Goal: Task Accomplishment & Management: Complete application form

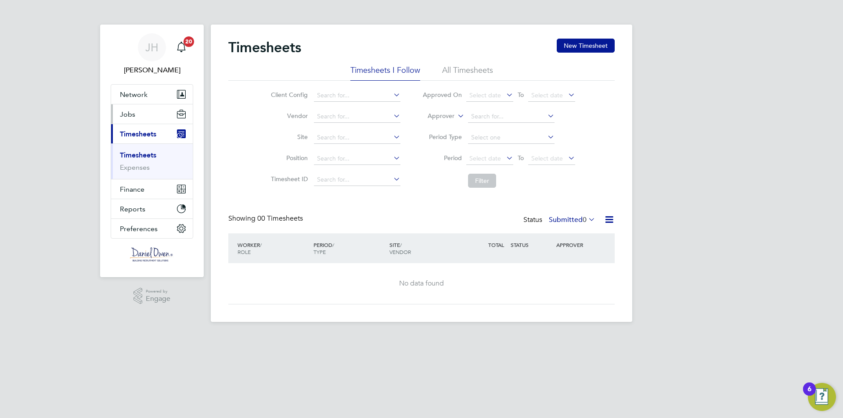
click at [133, 115] on span "Jobs" at bounding box center [127, 114] width 15 height 8
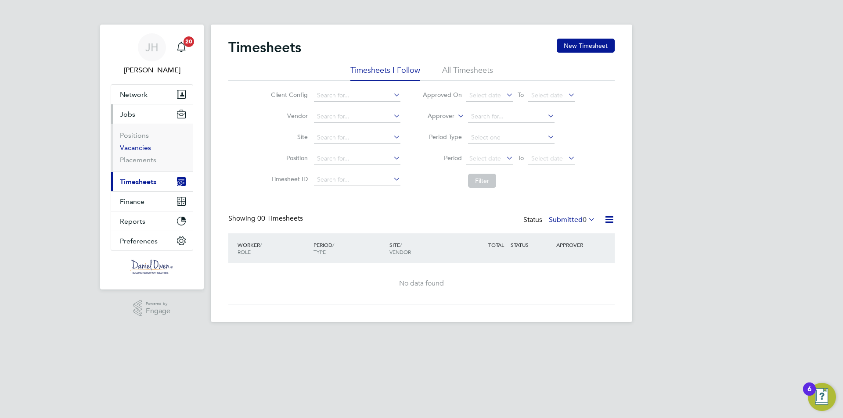
click at [140, 151] on link "Vacancies" at bounding box center [135, 148] width 31 height 8
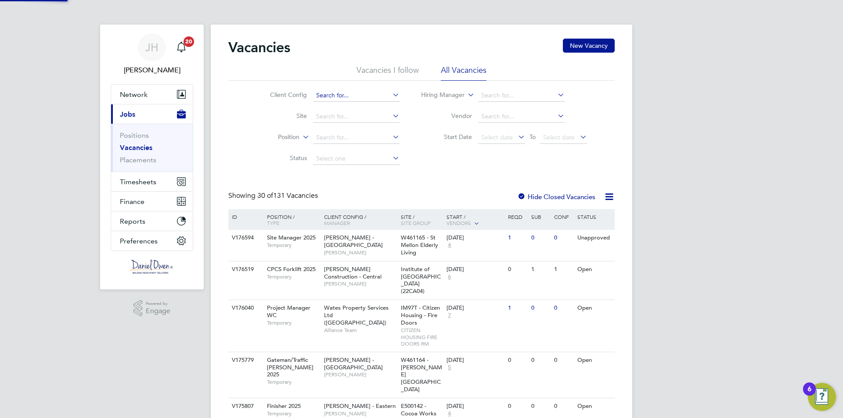
click at [342, 93] on input at bounding box center [356, 96] width 86 height 12
click at [351, 110] on li "Countryside Properties UK Ltd" at bounding box center [371, 108] width 119 height 12
type input "Countryside Properties UK Ltd"
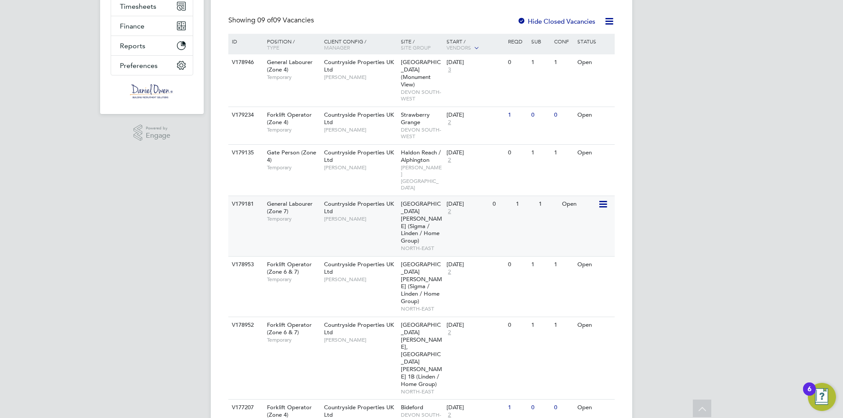
scroll to position [208, 0]
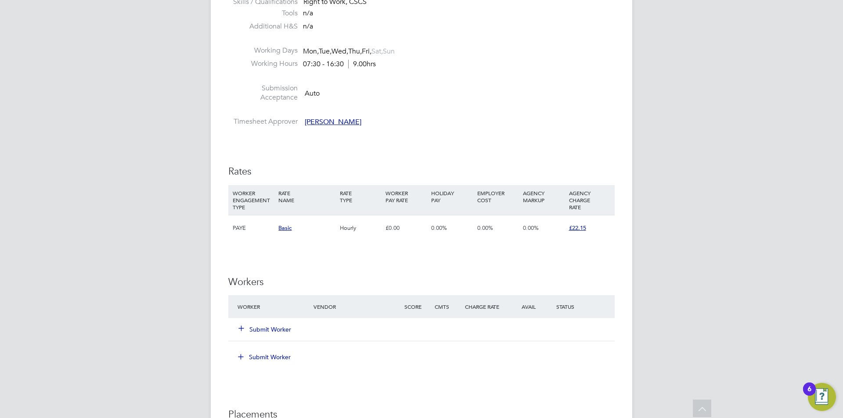
scroll to position [483, 0]
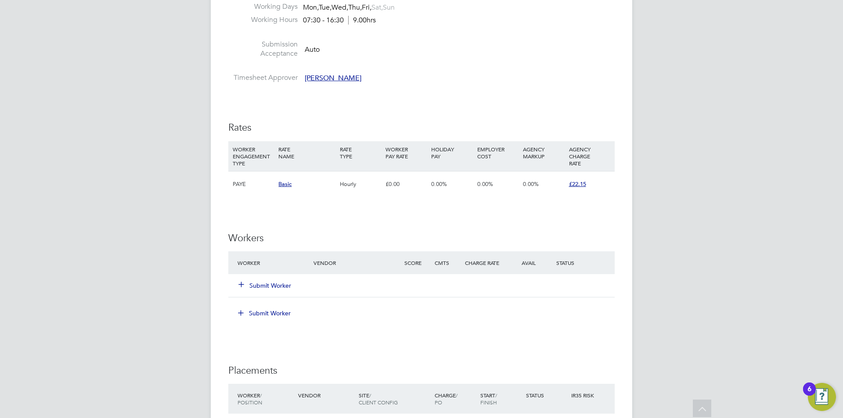
click at [264, 283] on button "Submit Worker" at bounding box center [265, 285] width 53 height 9
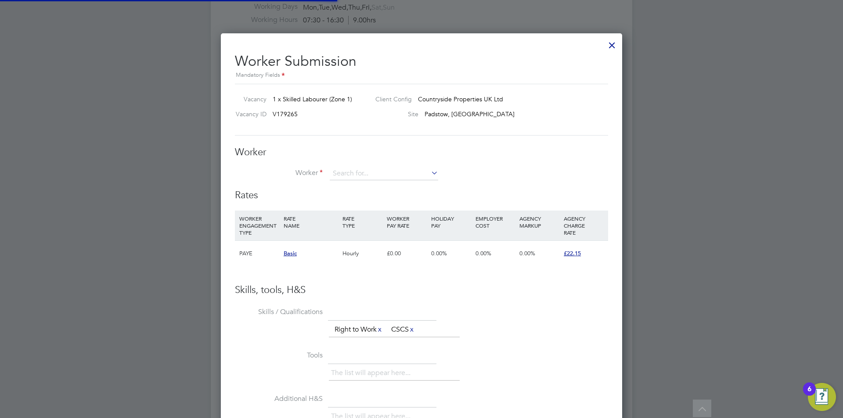
scroll to position [26, 60]
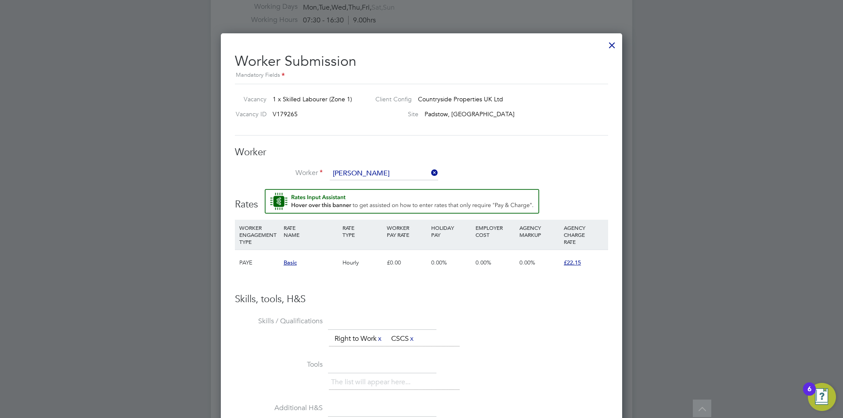
click at [385, 184] on b "[PERSON_NAME]" at bounding box center [410, 186] width 51 height 7
type input "[PERSON_NAME] (1480223)"
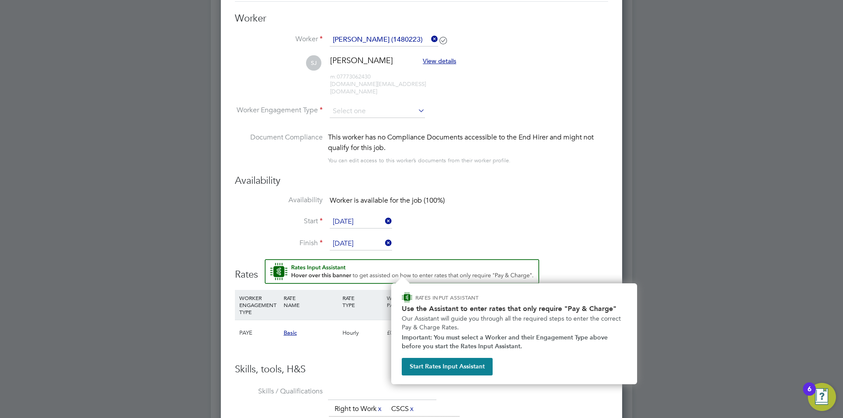
scroll to position [573, 0]
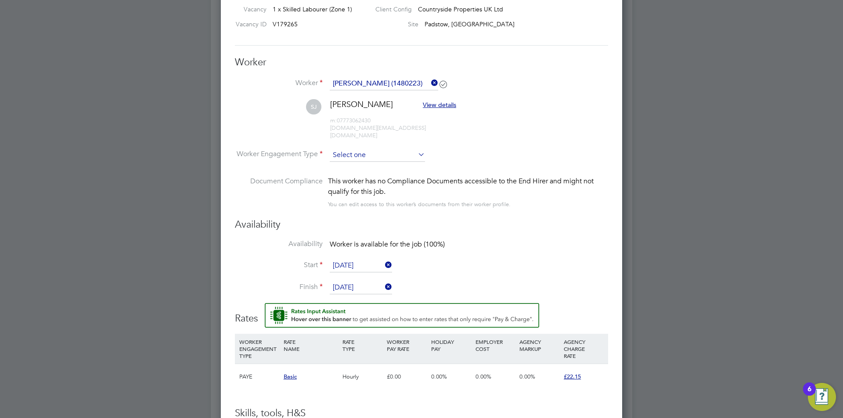
click at [374, 149] on input at bounding box center [377, 155] width 95 height 13
click at [369, 167] on li "PAYE" at bounding box center [377, 171] width 96 height 11
type input "PAYE"
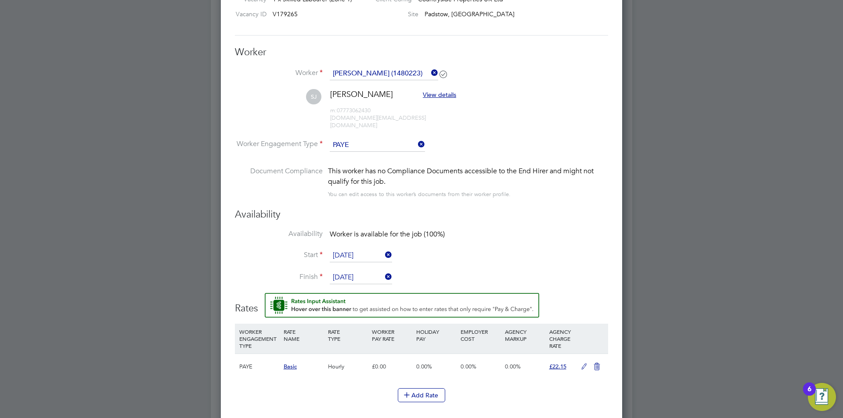
click at [586, 363] on icon at bounding box center [584, 366] width 11 height 7
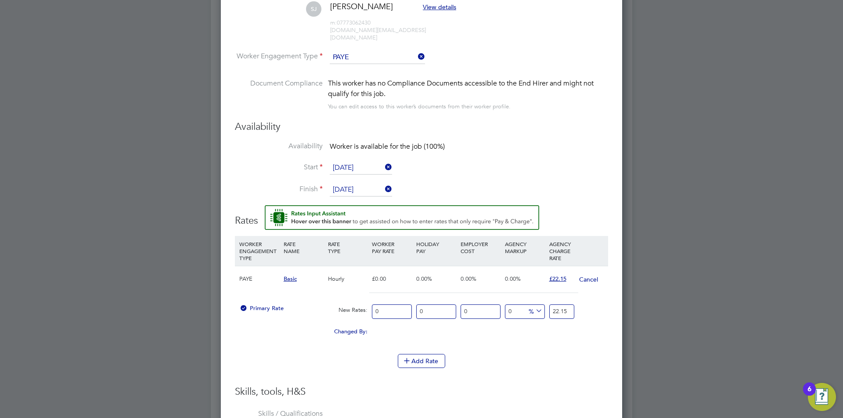
click at [392, 306] on input "0" at bounding box center [392, 312] width 40 height 14
click at [350, 308] on div "Primary Rate New Rates: 0 0 n/a 0 n/a 0 0 % 22.15" at bounding box center [421, 311] width 373 height 23
type input "1"
type input "15"
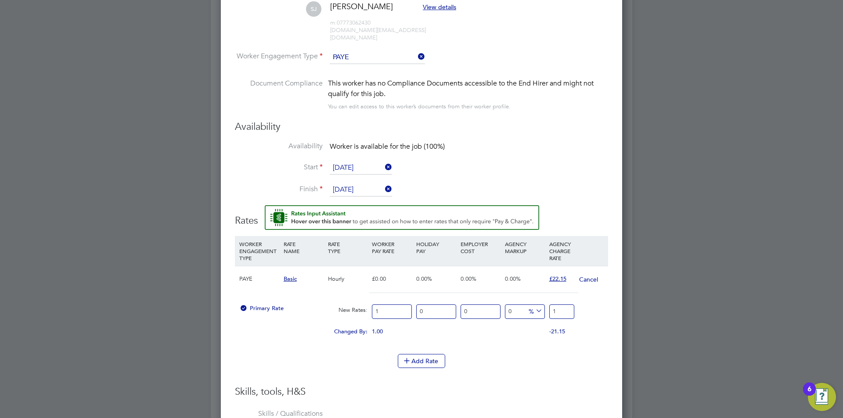
type input "15"
drag, startPoint x: 565, startPoint y: 304, endPoint x: 538, endPoint y: 307, distance: 27.4
click at [538, 307] on div "Primary Rate New Rates: 15 0 n/a 0 n/a 0 0 % 15" at bounding box center [421, 311] width 373 height 23
type input "-93.33333333333333"
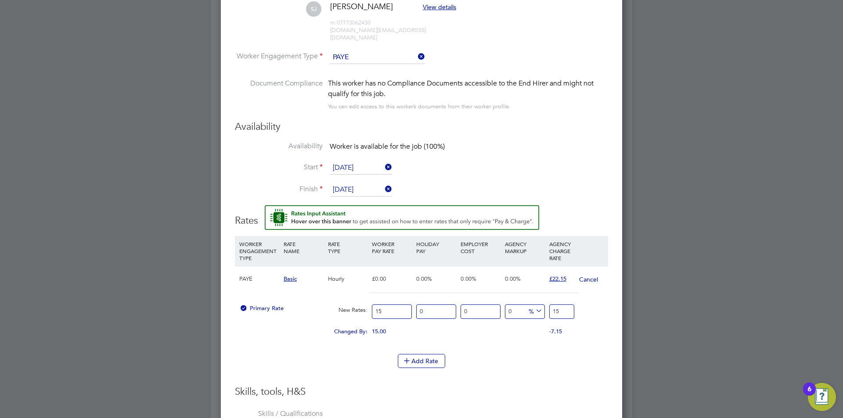
type input "1"
type input "26.666666666666668"
type input "19"
type input "32.666666666666664"
type input "19.9"
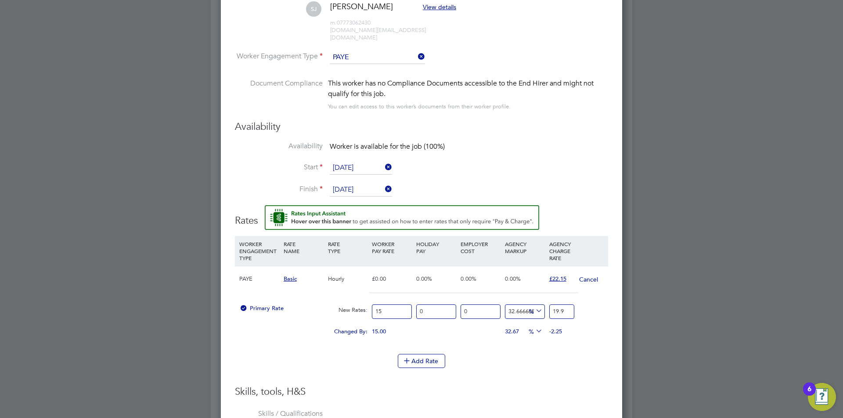
type input "32.93333333333333"
type input "19.939999999999998"
click at [548, 354] on div "Add Rate" at bounding box center [421, 361] width 373 height 14
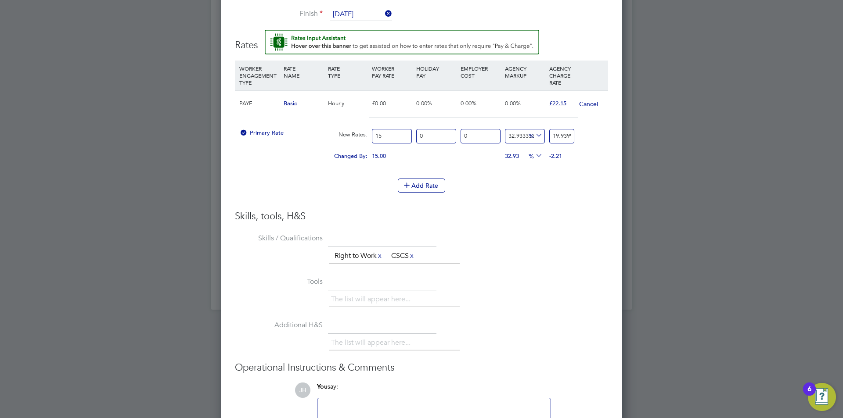
scroll to position [913, 0]
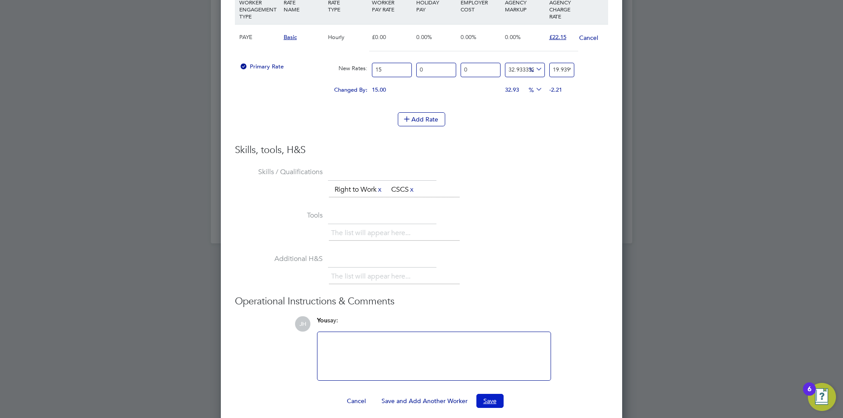
click at [495, 396] on button "Save" at bounding box center [489, 401] width 27 height 14
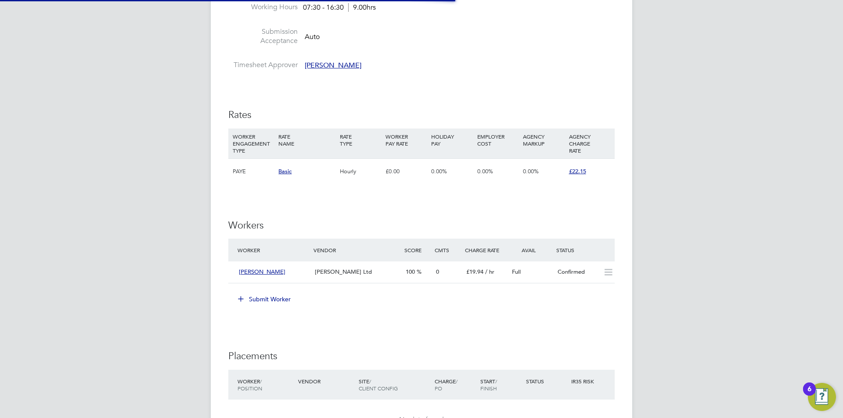
scroll to position [483, 0]
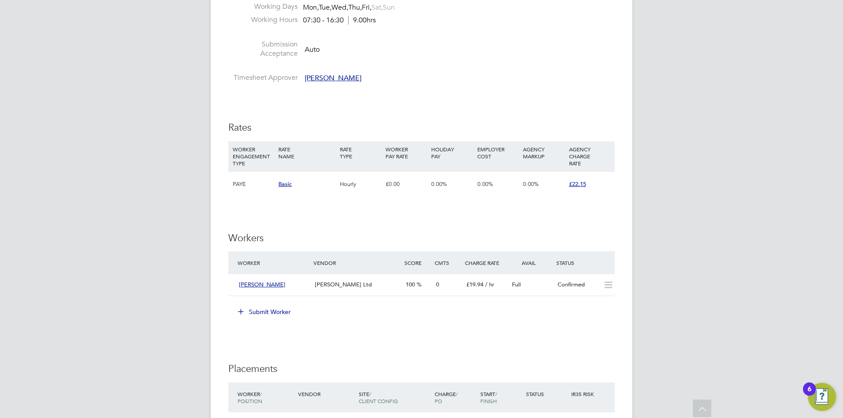
click at [526, 336] on div "IR35 Determination IR35 Status Inside IR35 Status Determination Statement Role_…" at bounding box center [421, 179] width 386 height 951
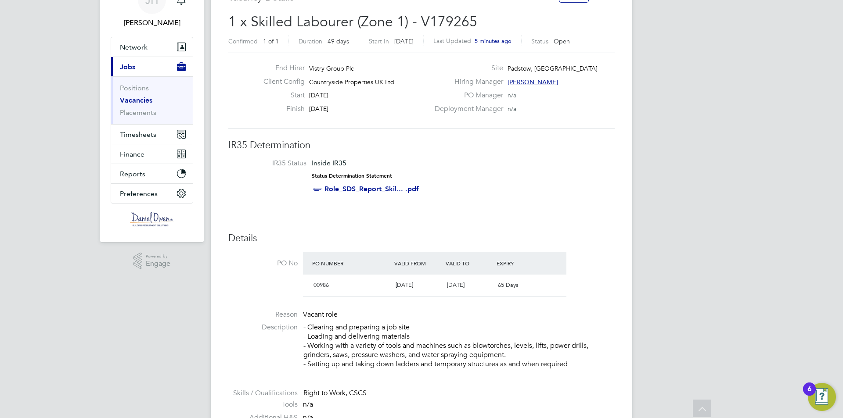
scroll to position [4, 0]
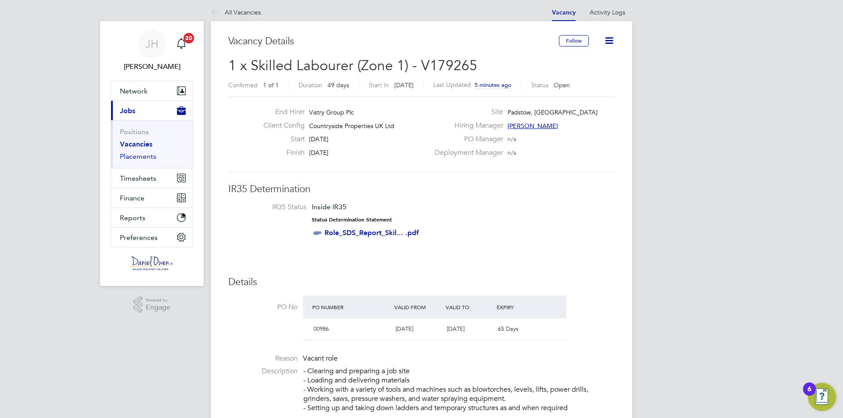
click at [137, 158] on link "Placements" at bounding box center [138, 156] width 36 height 8
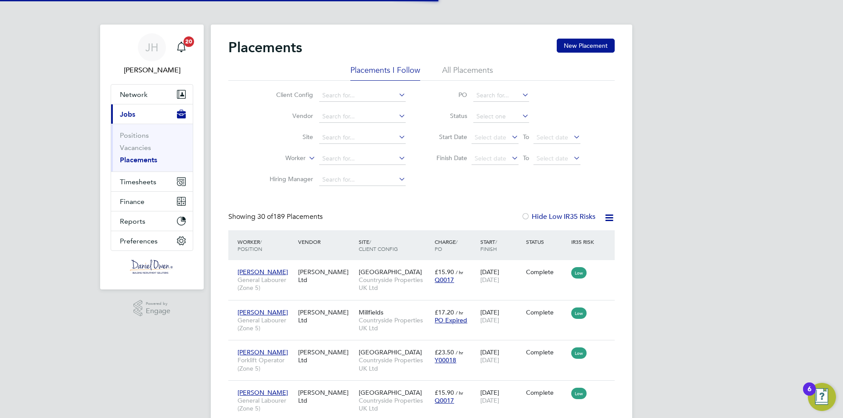
scroll to position [4, 4]
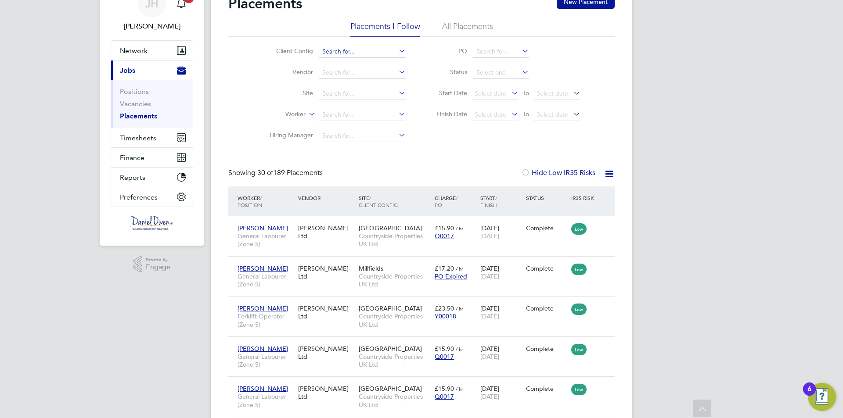
click at [356, 51] on input at bounding box center [362, 52] width 86 height 12
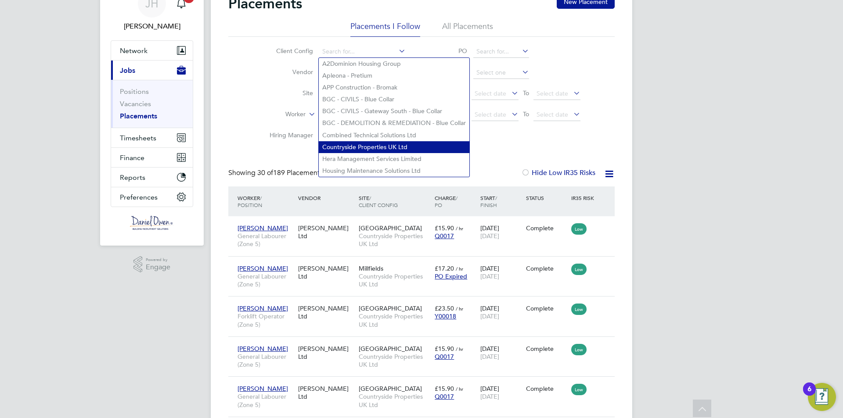
click at [367, 144] on li "Countryside Properties UK Ltd" at bounding box center [394, 147] width 151 height 12
type input "Countryside Properties UK Ltd"
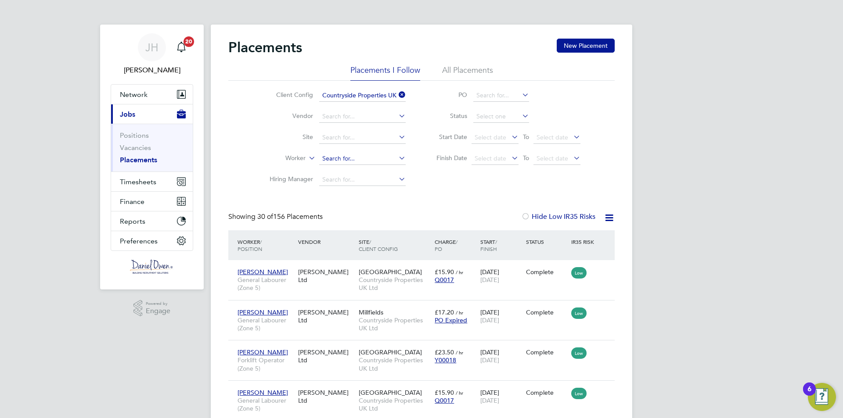
click at [347, 158] on input at bounding box center [362, 159] width 86 height 12
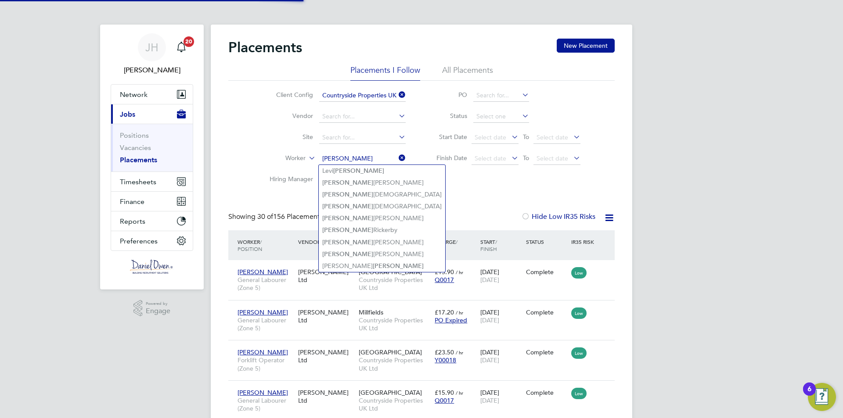
click at [377, 180] on li "[PERSON_NAME]" at bounding box center [382, 183] width 126 height 12
type input "[PERSON_NAME]"
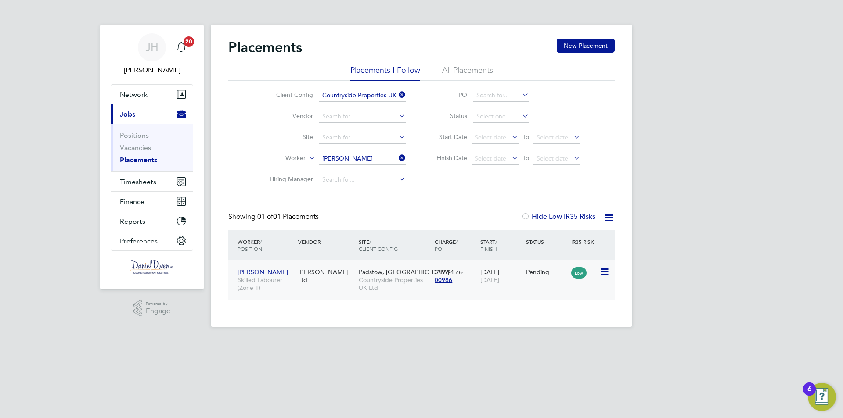
click at [606, 273] on icon at bounding box center [603, 272] width 9 height 11
click at [558, 331] on li "Start" at bounding box center [577, 326] width 62 height 12
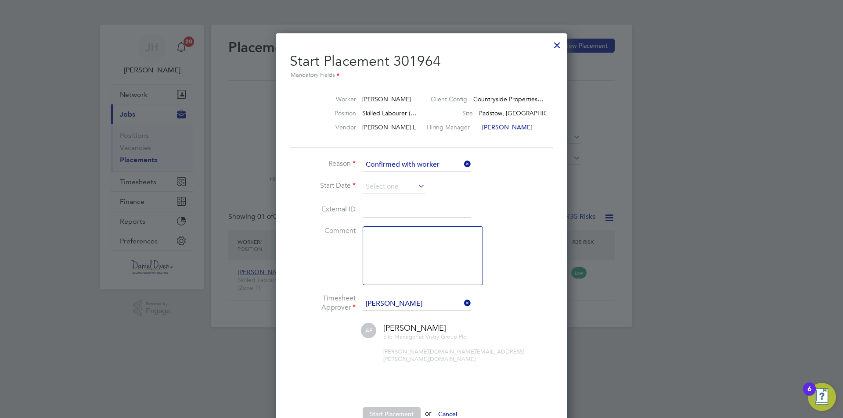
click at [406, 177] on li "Reason Confirmed with worker" at bounding box center [421, 169] width 263 height 22
click at [407, 182] on input at bounding box center [394, 186] width 62 height 13
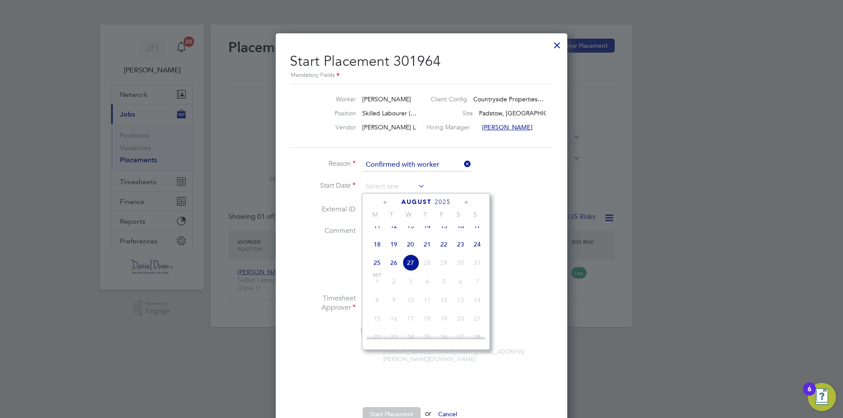
click at [412, 232] on span "13" at bounding box center [410, 226] width 17 height 17
type input "[DATE]"
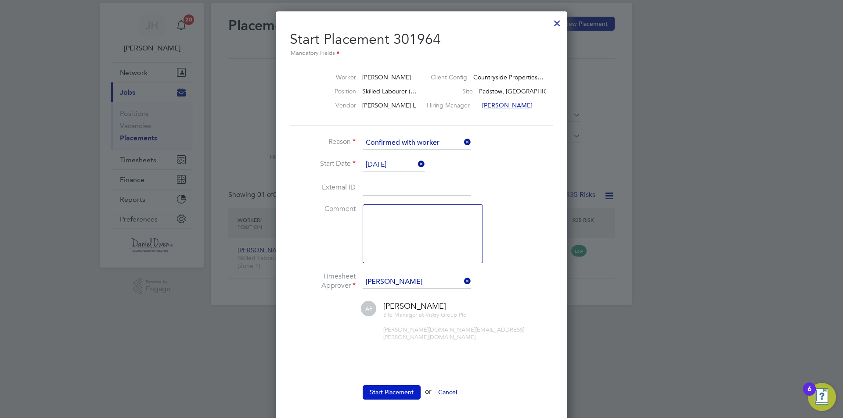
click at [387, 385] on button "Start Placement" at bounding box center [392, 392] width 58 height 14
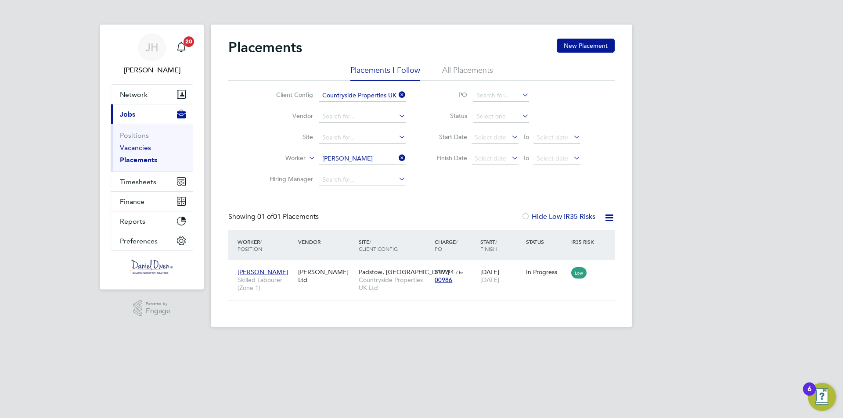
click at [133, 148] on link "Vacancies" at bounding box center [135, 148] width 31 height 8
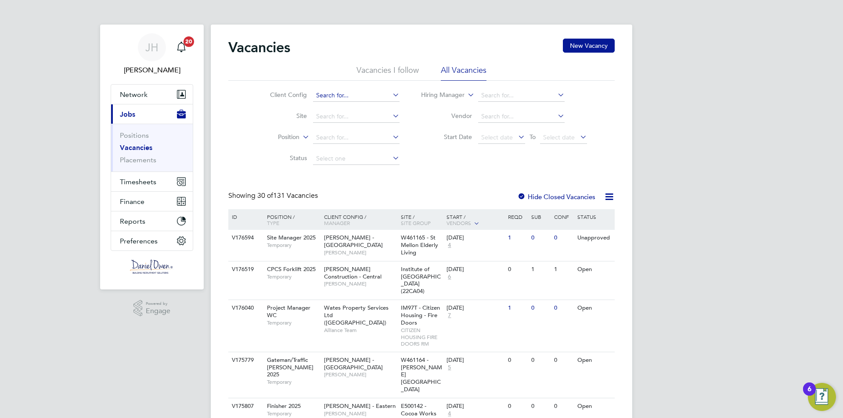
click at [326, 94] on input at bounding box center [356, 96] width 86 height 12
click at [360, 107] on li "Count ryside Properties UK Ltd" at bounding box center [415, 108] width 207 height 12
type input "Countryside Properties UK Ltd"
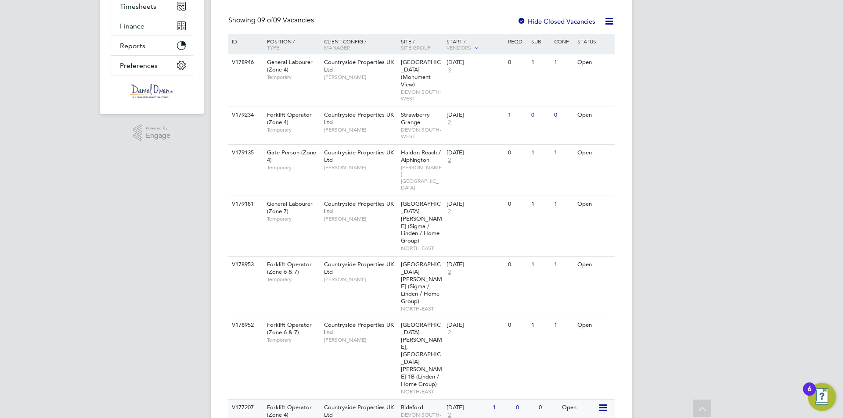
scroll to position [208, 0]
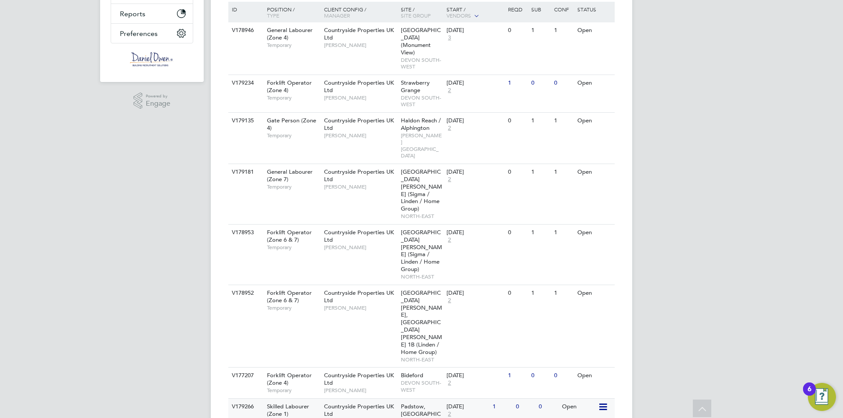
click at [368, 418] on span "[PERSON_NAME]" at bounding box center [360, 421] width 72 height 7
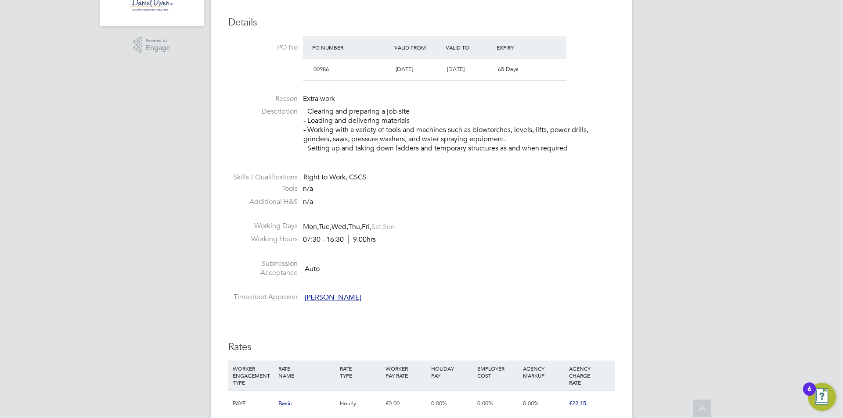
scroll to position [395, 0]
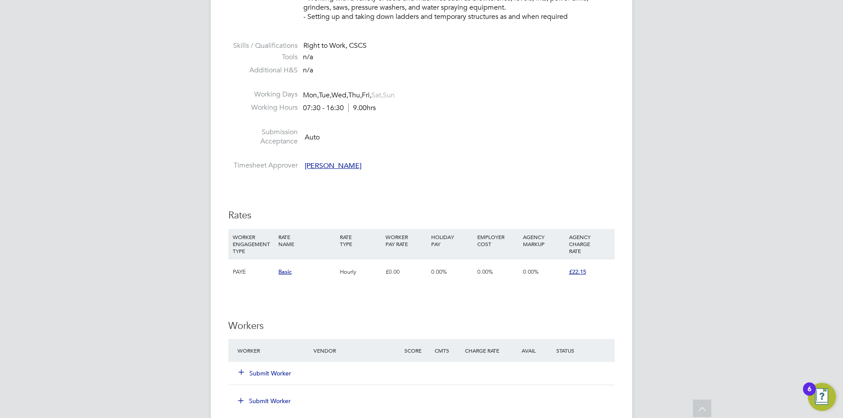
click at [266, 372] on button "Submit Worker" at bounding box center [265, 373] width 53 height 9
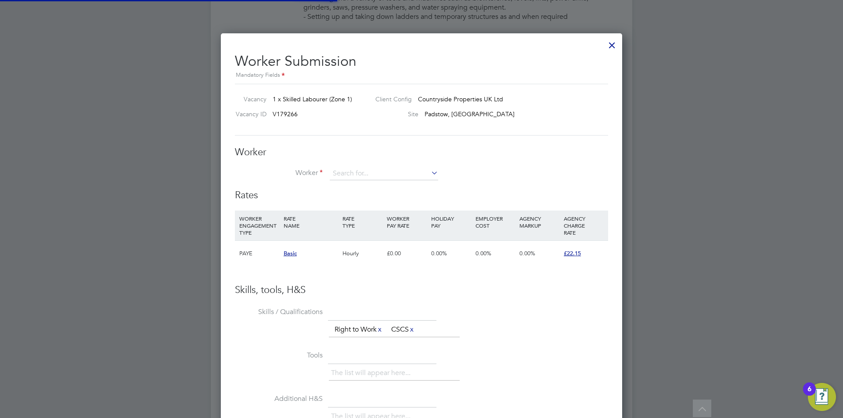
scroll to position [533, 402]
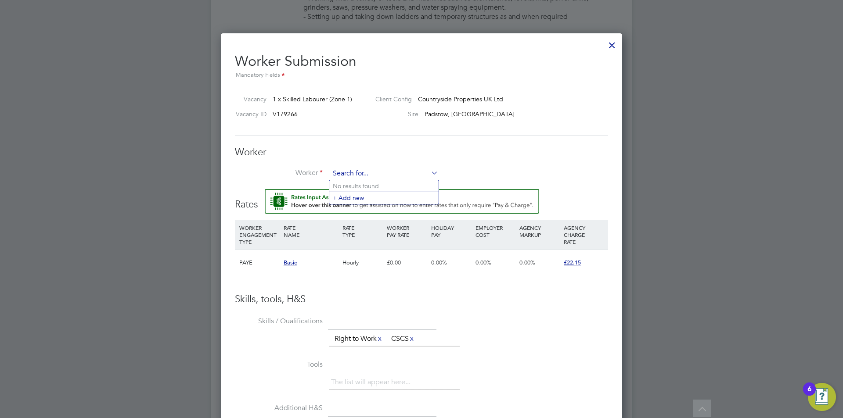
paste input "Raju Dharmajan"
click at [359, 183] on b "Dharmajan" at bounding box center [382, 186] width 70 height 7
type input "Raju Dharmajan (1527504)"
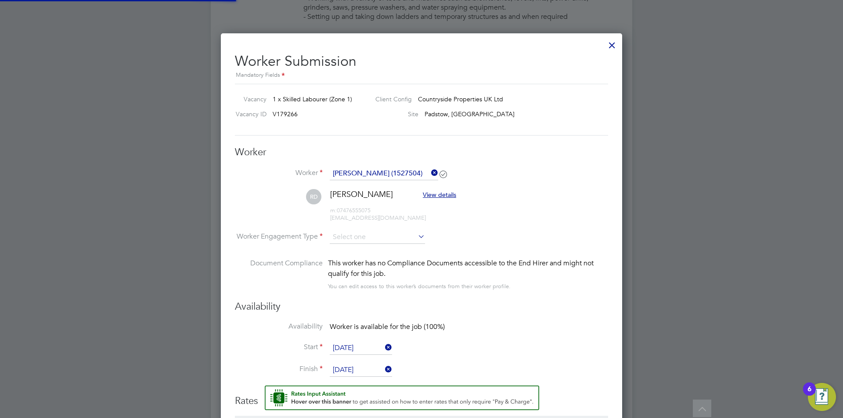
scroll to position [4, 4]
click at [365, 235] on input at bounding box center [377, 237] width 95 height 13
click at [367, 259] on li "PAYE" at bounding box center [377, 260] width 96 height 11
type input "PAYE"
click at [466, 346] on li "Start 18 Aug 2025" at bounding box center [421, 353] width 373 height 22
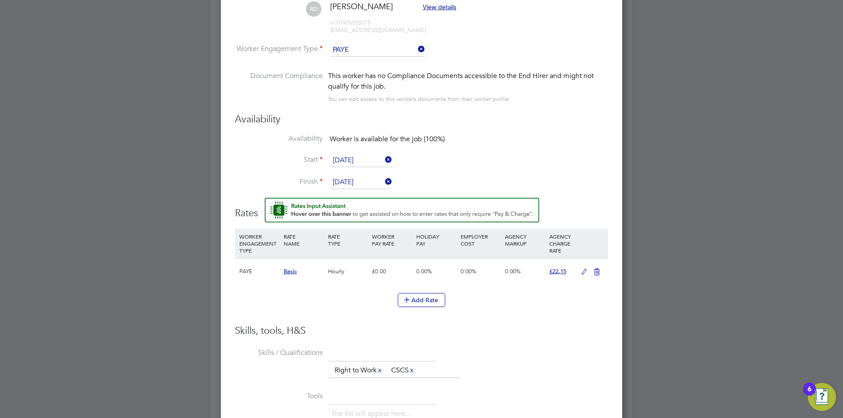
click at [583, 273] on icon at bounding box center [584, 272] width 11 height 7
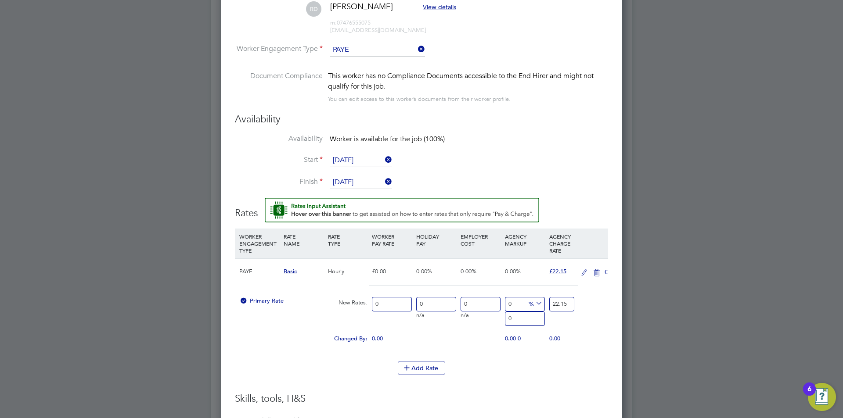
scroll to position [815, 402]
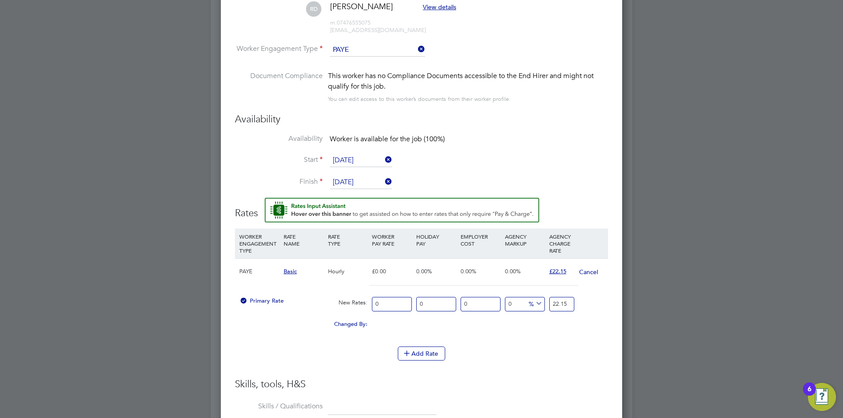
click at [385, 300] on input "0" at bounding box center [392, 304] width 40 height 14
type input "1"
type input "15"
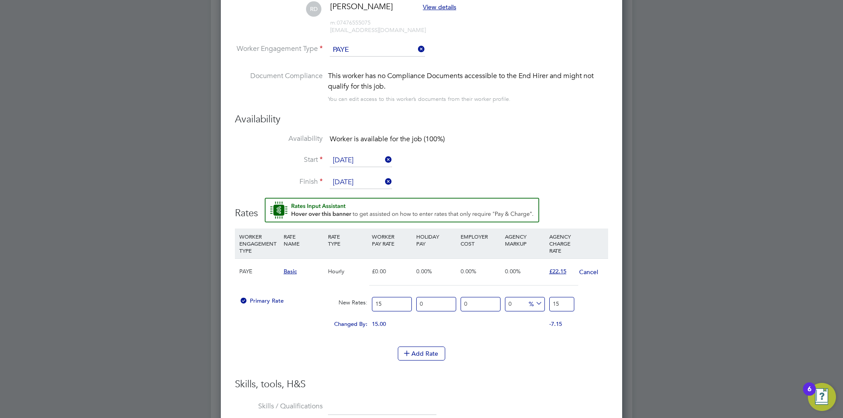
type input "15"
drag, startPoint x: 562, startPoint y: 301, endPoint x: 444, endPoint y: 320, distance: 119.2
click at [444, 320] on div "PAYE Basic Hourly £0.00 0.00% 0.00% 0.00% £22.15 Cancel Primary Rate New Rates:…" at bounding box center [421, 298] width 373 height 79
type input "-93.33333333333333"
type input "1"
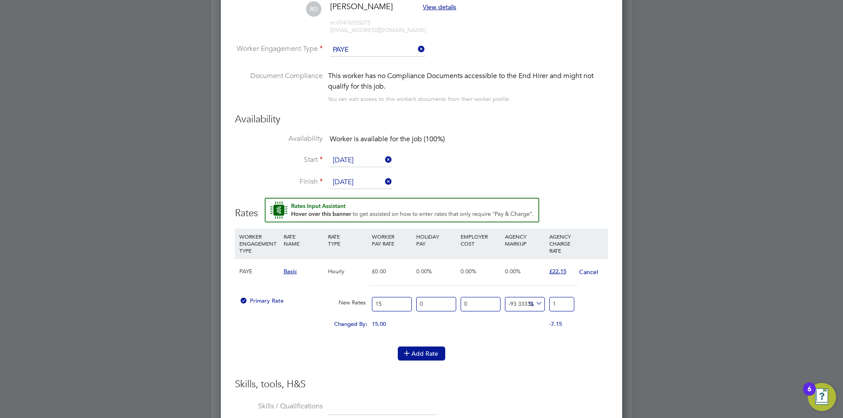
type input "26.666666666666668"
type input "19"
type input "32.666666666666664"
type input "19.9"
type input "32.93333333333333"
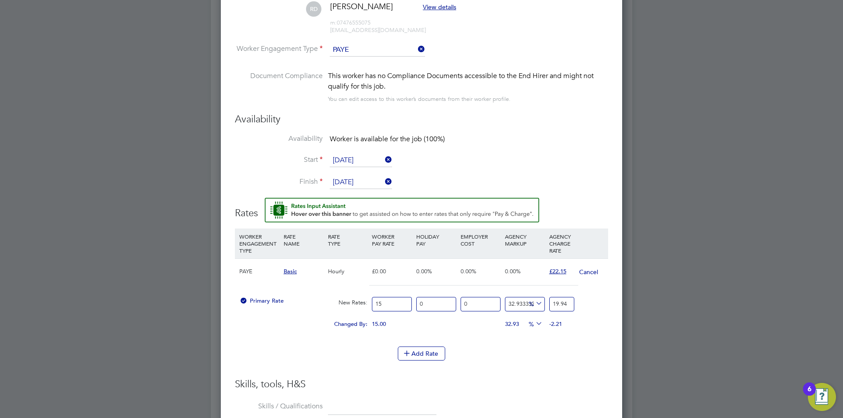
type input "19.939999999999998"
click at [542, 352] on div "Add Rate" at bounding box center [421, 354] width 373 height 14
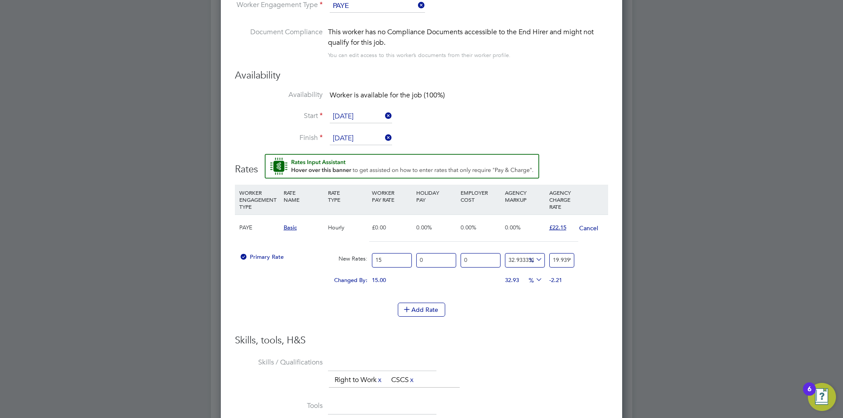
drag, startPoint x: 552, startPoint y: 259, endPoint x: 641, endPoint y: 252, distance: 89.0
type input "-93.33333333333333"
type input "1"
type input "26.666666666666668"
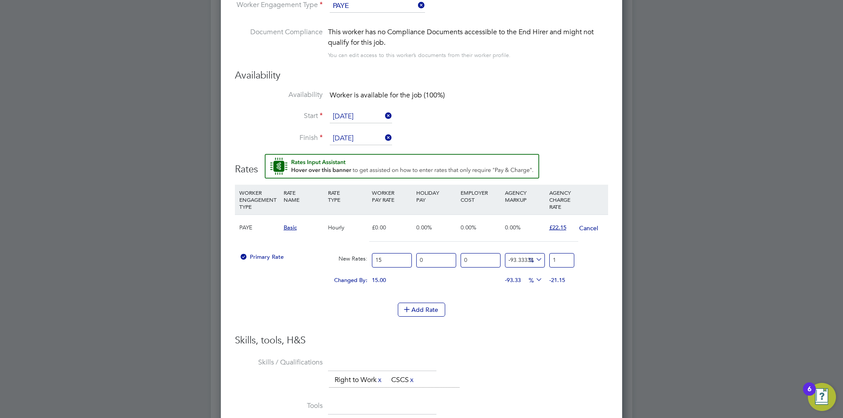
type input "19"
type input "32.666666666666664"
type input "19.9"
type input "32.93333333333333"
type input "19.939999999999998"
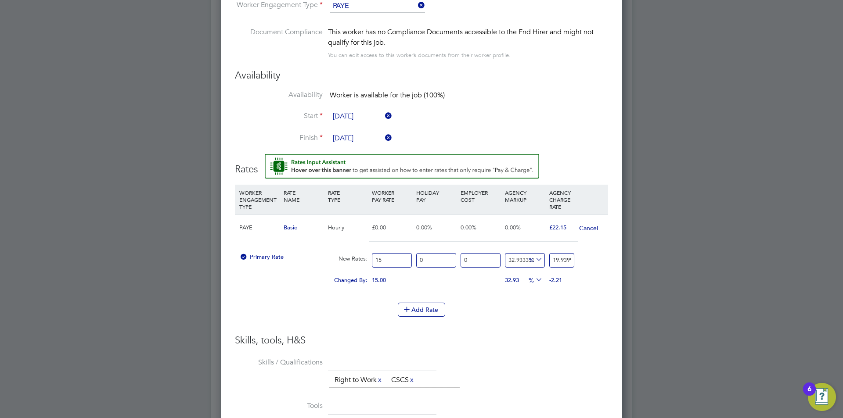
click at [508, 333] on li "WORKER ENGAGEMENT TYPE RATE NAME RATE TYPE WORKER PAY RATE HOLIDAY PAY EMPLOYER…" at bounding box center [421, 260] width 373 height 150
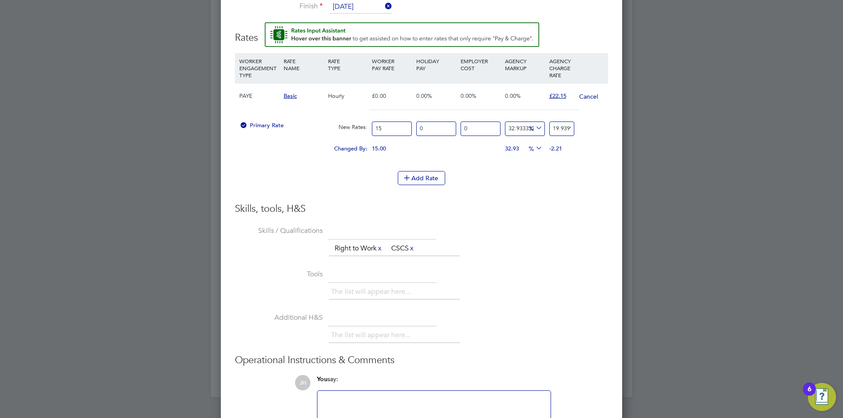
scroll to position [825, 0]
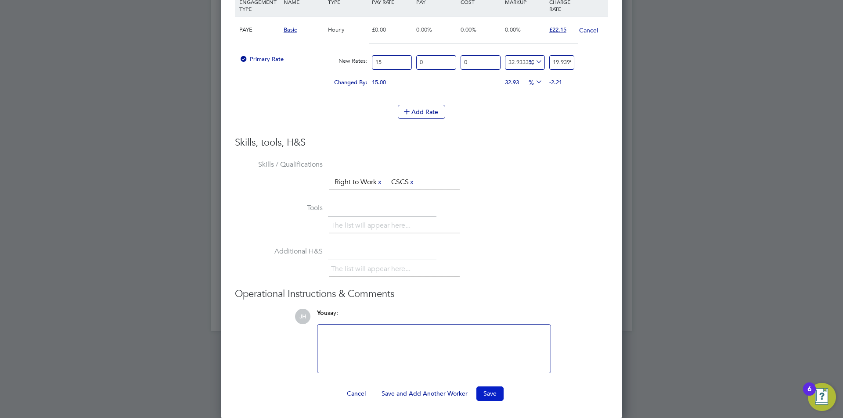
click at [497, 396] on button "Save" at bounding box center [489, 394] width 27 height 14
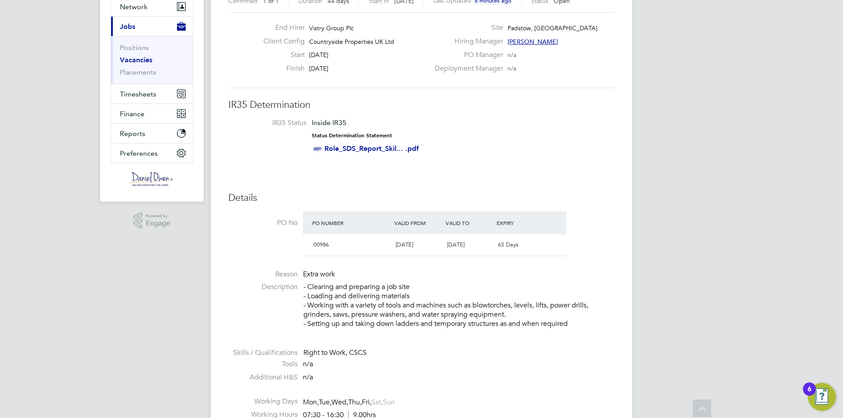
scroll to position [44, 0]
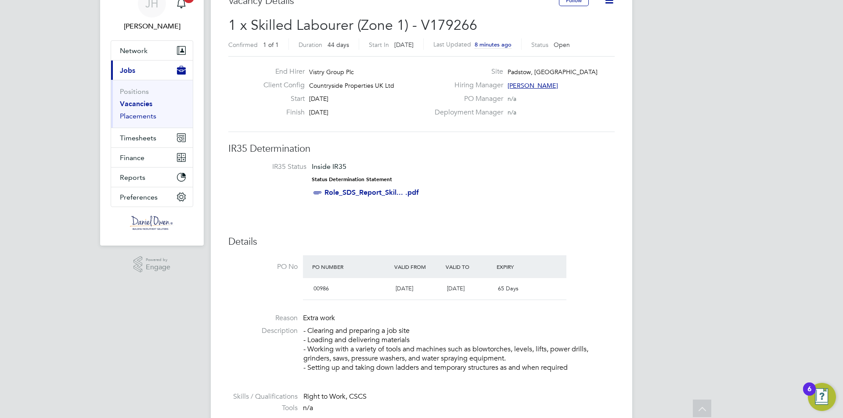
click at [145, 116] on link "Placements" at bounding box center [138, 116] width 36 height 8
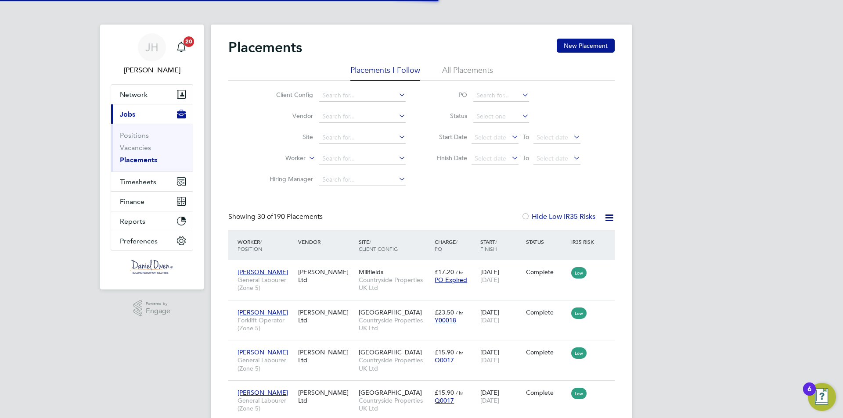
scroll to position [33, 76]
click at [350, 95] on input at bounding box center [362, 96] width 86 height 12
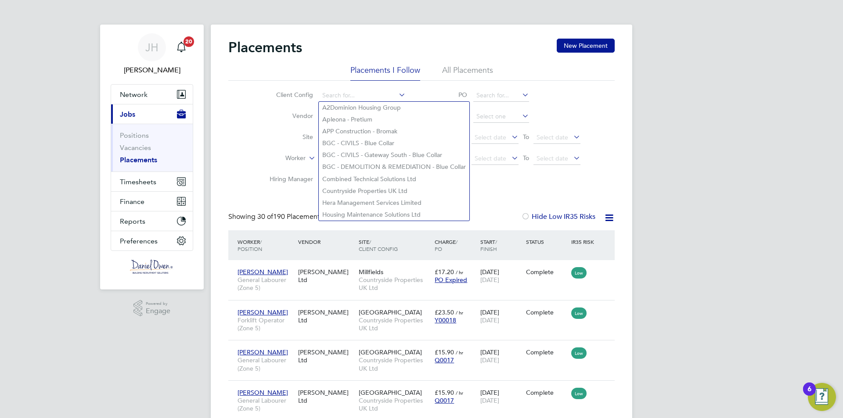
click at [241, 148] on div "Client Config Vendor Site Worker Hiring Manager PO Status Start Date Select dat…" at bounding box center [421, 136] width 386 height 110
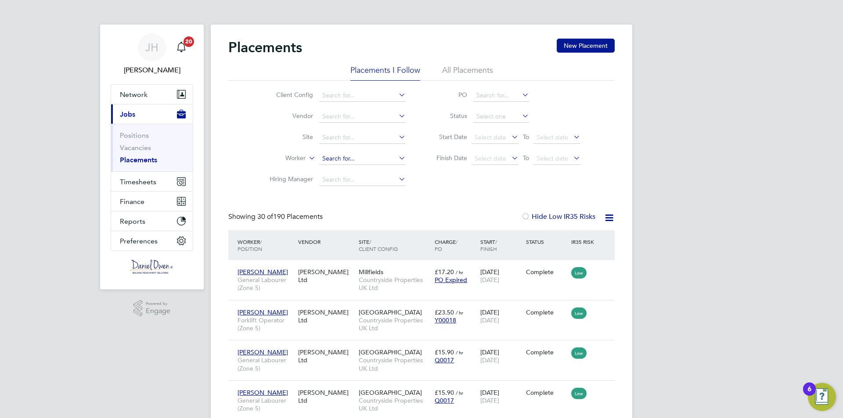
click at [324, 158] on input at bounding box center [362, 159] width 86 height 12
paste input "Raju Dharmajan"
type input "Raju Dharmajan"
click at [360, 173] on b "Dharmajan" at bounding box center [372, 170] width 70 height 7
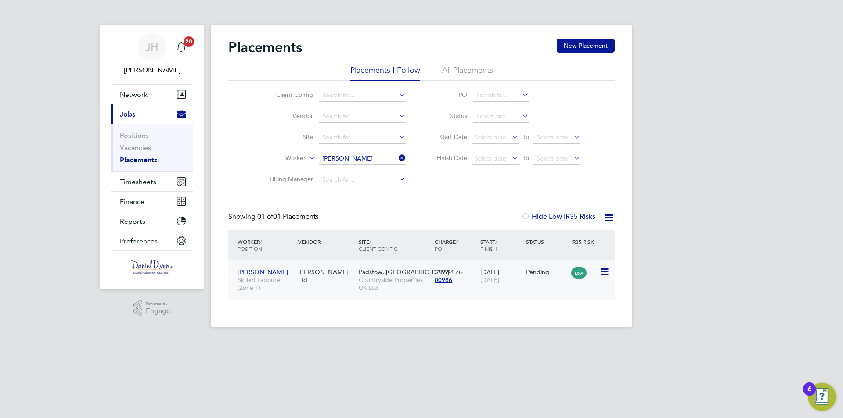
click at [604, 273] on icon at bounding box center [603, 272] width 9 height 11
click at [568, 328] on li "Start" at bounding box center [577, 326] width 62 height 12
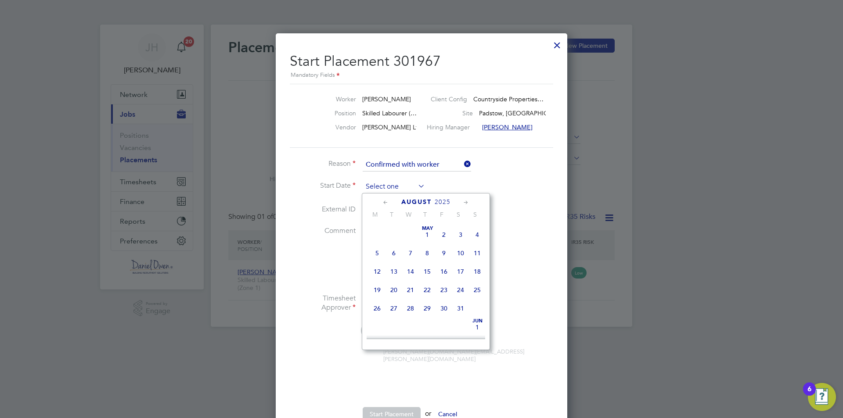
click at [399, 187] on input at bounding box center [394, 186] width 62 height 13
click at [374, 253] on span "18" at bounding box center [377, 244] width 17 height 17
type input "[DATE]"
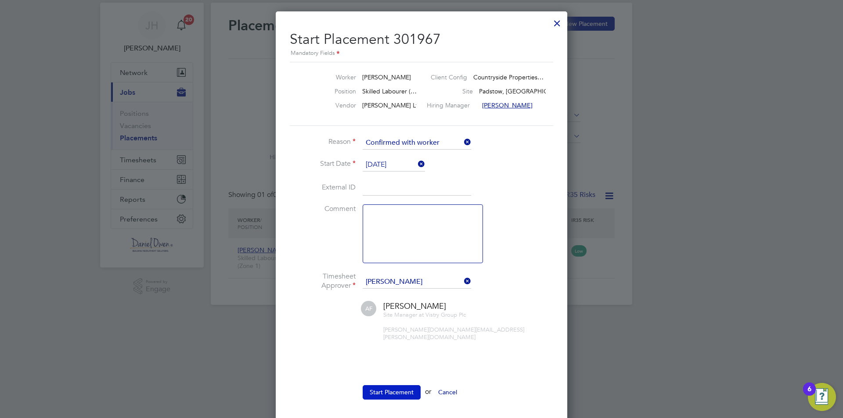
click at [391, 385] on button "Start Placement" at bounding box center [392, 392] width 58 height 14
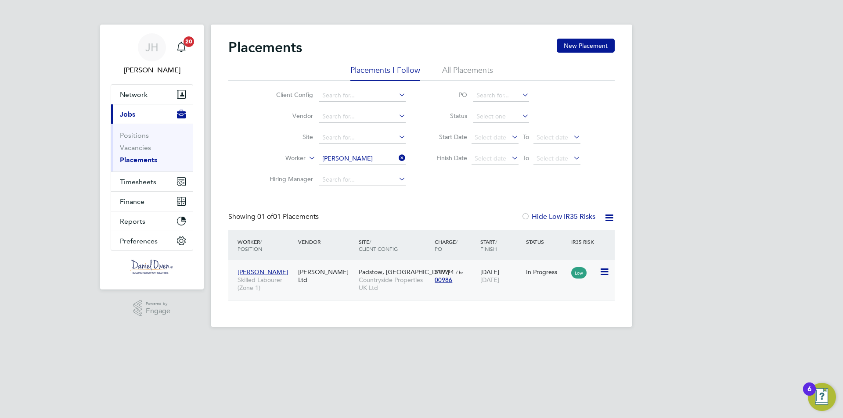
click at [601, 272] on icon at bounding box center [603, 272] width 9 height 11
click at [137, 186] on span "Timesheets" at bounding box center [138, 182] width 36 height 8
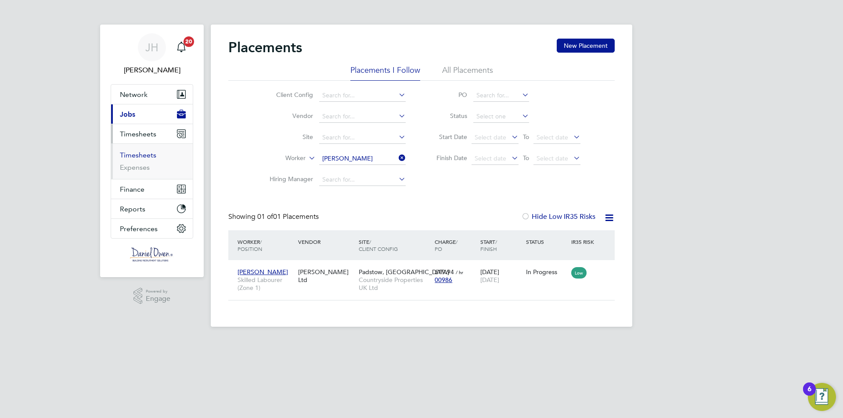
click at [140, 157] on link "Timesheets" at bounding box center [138, 155] width 36 height 8
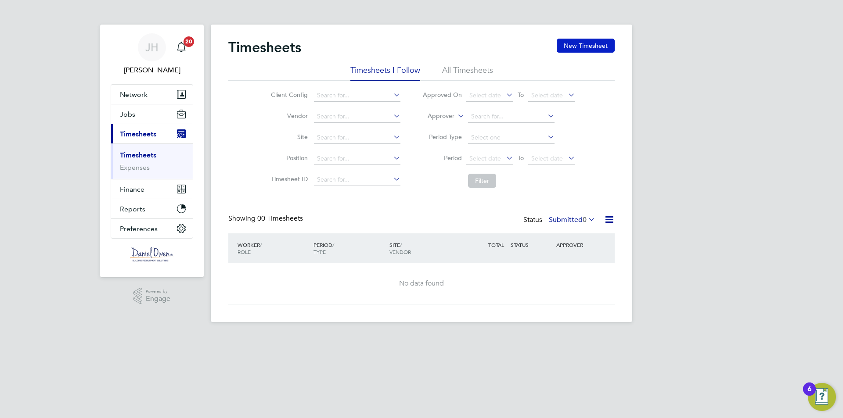
click at [572, 45] on button "New Timesheet" at bounding box center [586, 46] width 58 height 14
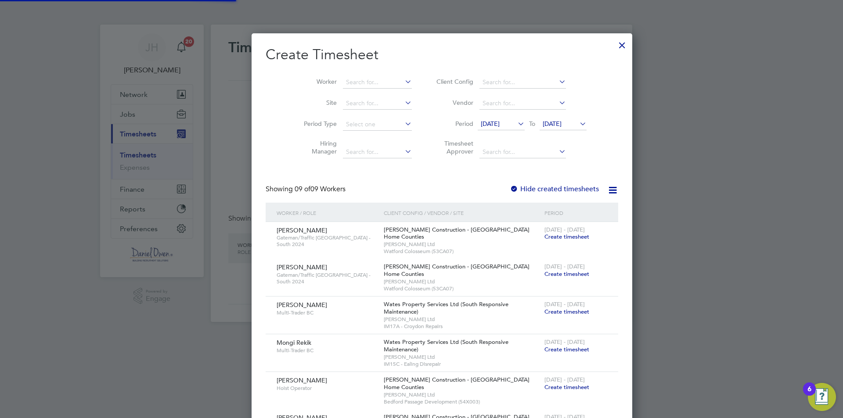
scroll to position [628, 340]
click at [348, 79] on input at bounding box center [377, 82] width 69 height 12
paste input "Client Spend Countryside - Gateshead Regeneration LLP 44,681 CP - Cedars Place …"
type input "Client Spend Countryside - Gateshead Regeneration LLP 44,681 CP - Cedars Place …"
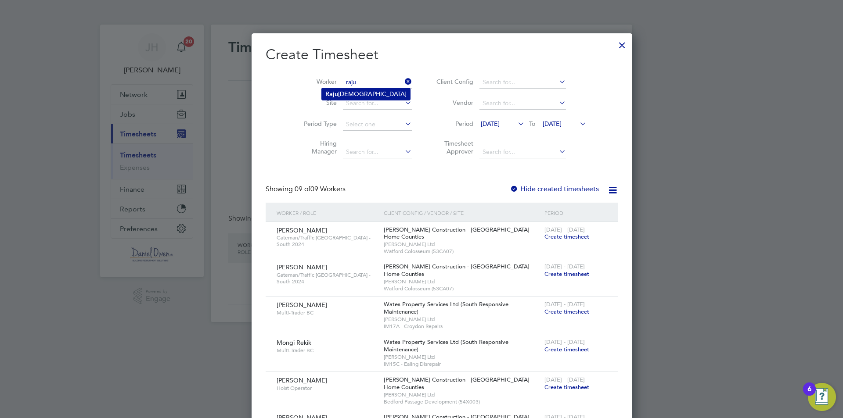
click at [347, 92] on li "Raju Dharmajan" at bounding box center [366, 94] width 88 height 12
type input "Raju Dharmajan"
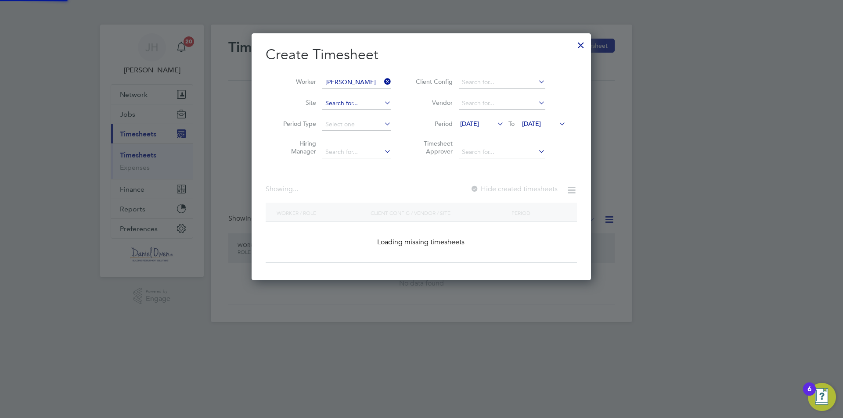
scroll to position [237, 340]
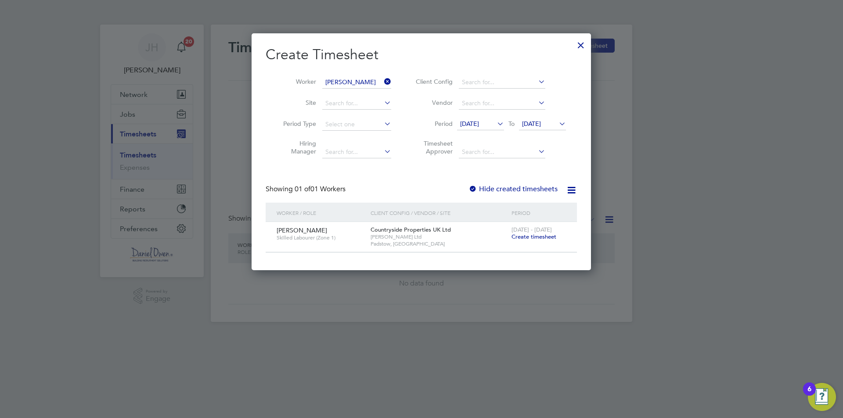
click at [531, 242] on div "18 - 24 Aug 2025 Create timesheet" at bounding box center [538, 234] width 59 height 24
click at [529, 238] on span "Create timesheet" at bounding box center [533, 236] width 45 height 7
